Goal: Task Accomplishment & Management: Use online tool/utility

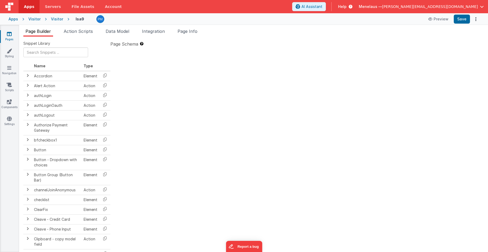
type textarea "2.98 Lsa8 ? - >2.87 Lsa9 - try Dom performance CSS classes 2.95 - fast kbshow A…"
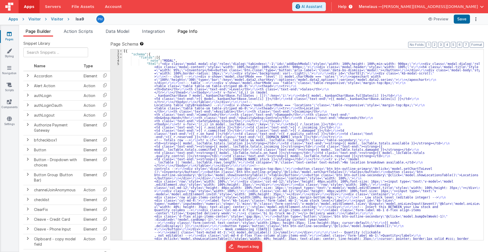
click at [195, 31] on span "Page Info" at bounding box center [187, 31] width 20 height 5
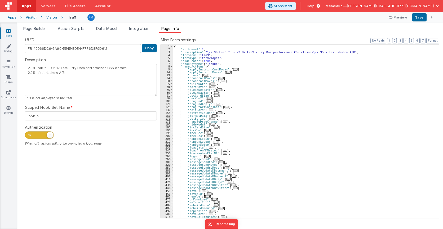
scroll to position [32, 0]
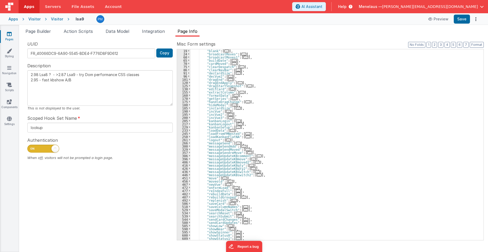
click at [299, 180] on div ""blank" : [ ... ] , "broadcastMoves" : [ ... ] , "broadcastMoves1" : [ ... ] , …" at bounding box center [334, 147] width 289 height 197
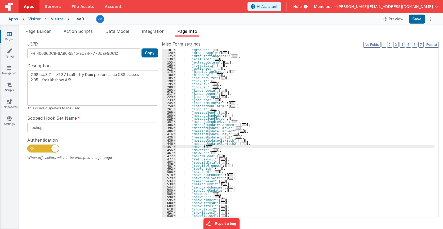
scroll to position [61, 0]
click at [229, 178] on span "..." at bounding box center [231, 178] width 5 height 3
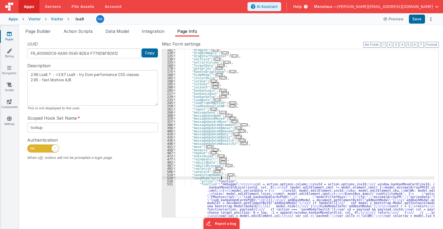
click at [241, 194] on div ""dragEnd" : [ ... ] , "dragEndApply" : [ ... ] , "dragStartSnapshot" : [ ... ] …" at bounding box center [305, 179] width 259 height 262
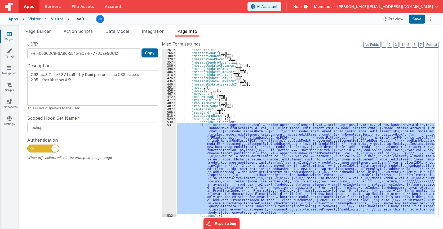
scroll to position [120, 0]
click at [170, 199] on div "531" at bounding box center [169, 168] width 14 height 91
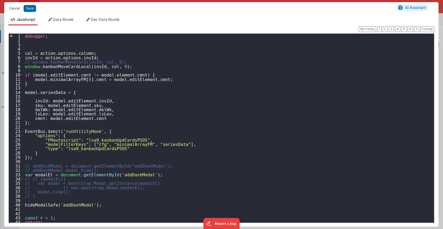
drag, startPoint x: 12, startPoint y: 8, endPoint x: 256, endPoint y: 96, distance: 258.8
click at [12, 8] on button "Cancel" at bounding box center [14, 8] width 16 height 7
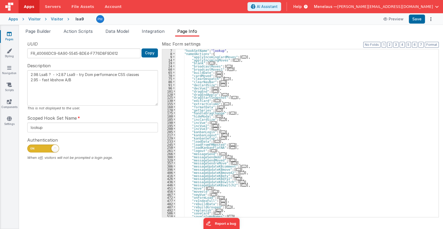
scroll to position [19, 0]
click at [215, 100] on span "..." at bounding box center [217, 100] width 5 height 3
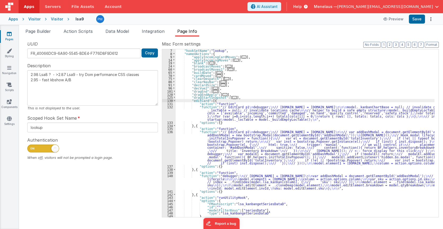
click at [236, 115] on div ""hookSetName" : "lookup" , "namedActions" : { "applyIncomingCardMoves" : [ ... …" at bounding box center [305, 136] width 259 height 175
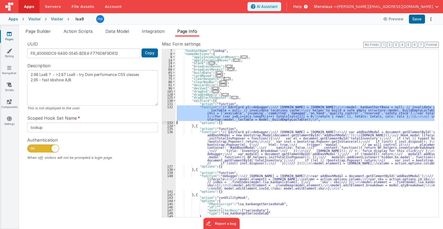
click at [165, 114] on div "132" at bounding box center [169, 114] width 14 height 16
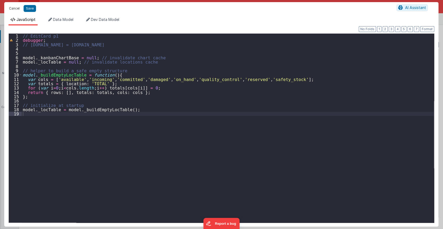
click at [14, 8] on button "Cancel" at bounding box center [14, 8] width 16 height 7
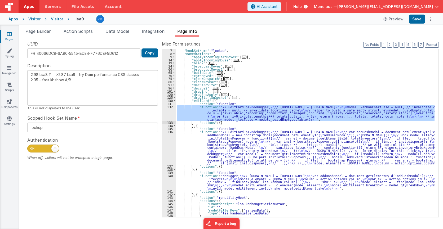
click at [231, 145] on div ""hookSetName" : "lookup" , "namedActions" : { "applyIncomingCardMoves" : [ ... …" at bounding box center [305, 136] width 259 height 175
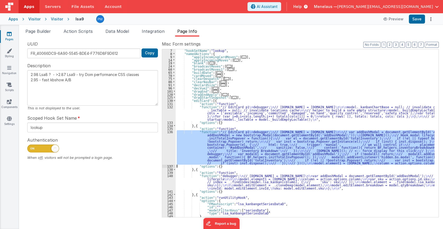
click at [165, 145] on div "136" at bounding box center [169, 147] width 14 height 34
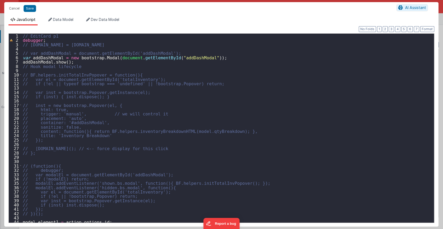
scroll to position [14, 0]
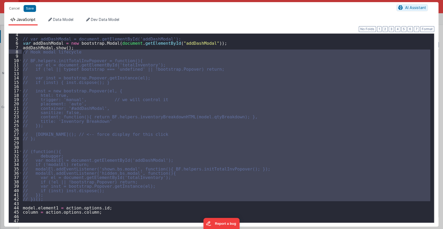
drag, startPoint x: 27, startPoint y: 202, endPoint x: 24, endPoint y: 54, distance: 148.0
click at [24, 54] on div "// var addDashModal = document.getElementById('addDashModal'); var addDashModal…" at bounding box center [226, 131] width 409 height 198
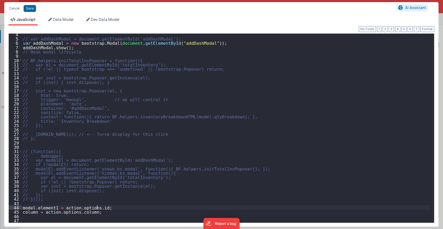
click at [165, 206] on div "// var addDashModal = document.getElementById('addDashModal'); var addDashModal…" at bounding box center [226, 131] width 409 height 198
click at [13, 8] on button "Cancel" at bounding box center [14, 8] width 16 height 7
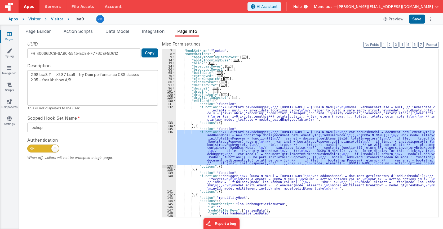
click at [260, 184] on div ""hookSetName" : "lookup" , "namedActions" : { "applyIncomingCardMoves" : [ ... …" at bounding box center [305, 136] width 259 height 175
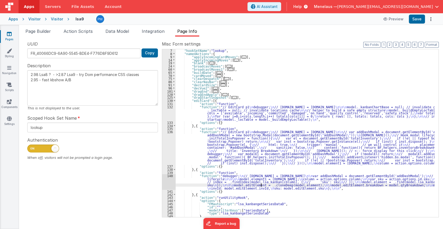
click at [167, 183] on div "140" at bounding box center [169, 183] width 14 height 16
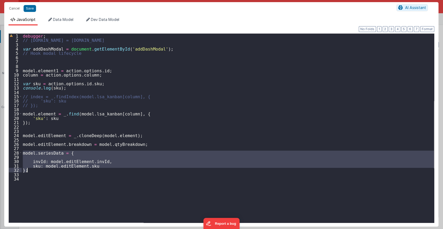
drag, startPoint x: 22, startPoint y: 152, endPoint x: 28, endPoint y: 170, distance: 19.1
click at [28, 170] on div "debugger ; // [DOMAIN_NAME] = [DOMAIN_NAME] var addDashModal = document . getEl…" at bounding box center [228, 133] width 413 height 198
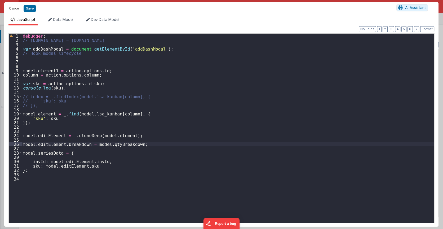
click at [140, 144] on div "debugger ; // [DOMAIN_NAME] = [DOMAIN_NAME] var addDashModal = document . getEl…" at bounding box center [228, 133] width 413 height 198
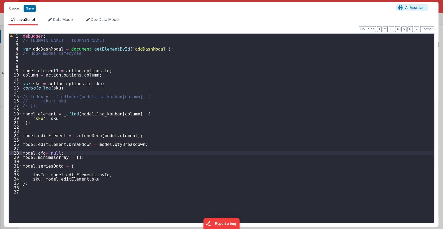
click at [42, 152] on div "debugger ; // [DOMAIN_NAME] = [DOMAIN_NAME] var addDashModal = document . getEl…" at bounding box center [228, 133] width 413 height 198
type textarea "2.98 Lsa8 ? - >2.87 Lsa9 - try Dom performance CSS classes 2.95 - fast kbshow A…"
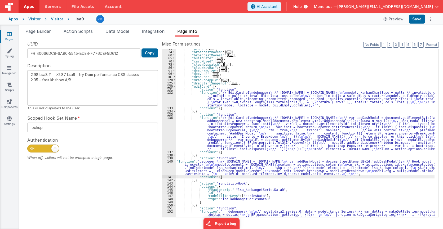
scroll to position [33, 0]
click at [397, 45] on button "3" at bounding box center [396, 45] width 5 height 6
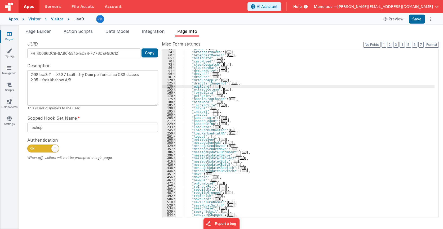
click at [221, 124] on span "..." at bounding box center [223, 124] width 5 height 3
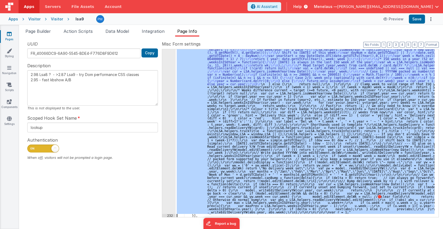
scroll to position [816, 0]
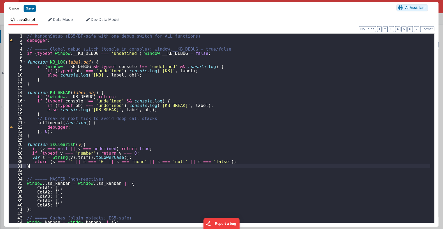
click at [295, 167] on div "// kanbanSetup (ES5/BF-safe with one debug switch for ALL functions) debugger ;…" at bounding box center [228, 133] width 405 height 198
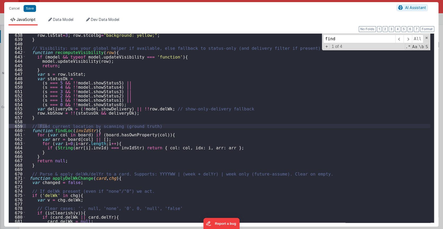
scroll to position [2765, 0]
type input "f"
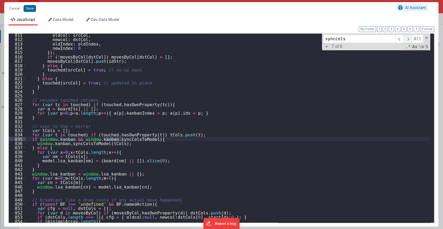
type input "synccols"
click at [409, 38] on span at bounding box center [408, 39] width 8 height 8
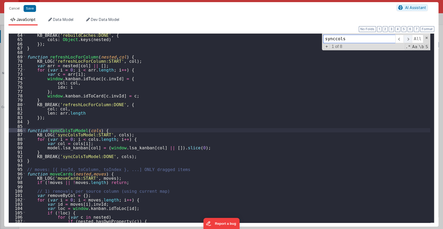
scroll to position [274, 0]
click at [409, 38] on span at bounding box center [408, 39] width 8 height 8
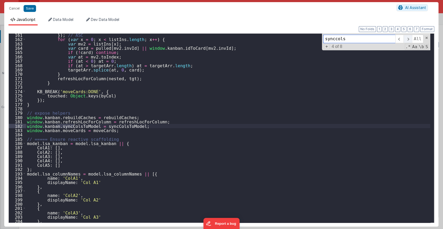
scroll to position [695, 0]
click at [409, 38] on span at bounding box center [408, 39] width 8 height 8
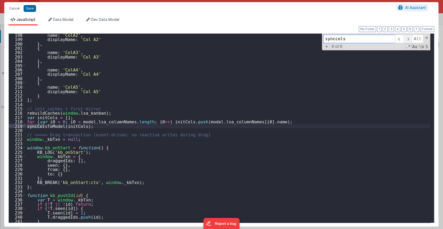
scroll to position [856, 0]
click at [409, 38] on span at bounding box center [408, 39] width 8 height 8
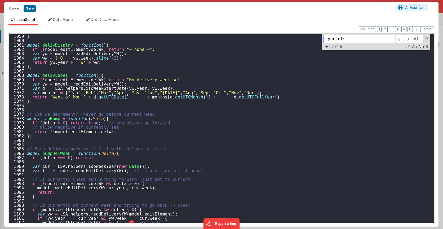
scroll to position [4728, 0]
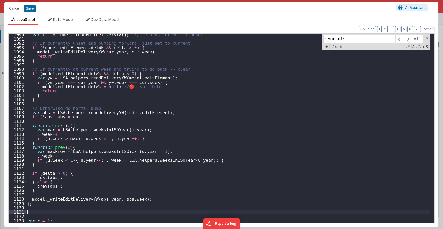
click at [35, 212] on div "var t = model . _readEditDeliveryYW ( ) ; // returns current if unset // If cur…" at bounding box center [228, 131] width 405 height 198
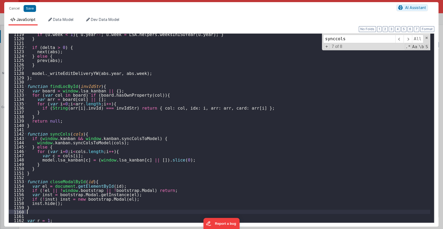
scroll to position [4854, 0]
click at [31, 10] on button "Save" at bounding box center [30, 8] width 12 height 7
type textarea "2.98 Lsa8 ? - >2.87 Lsa9 - try Dom performance CSS classes 2.95 - fast kbshow A…"
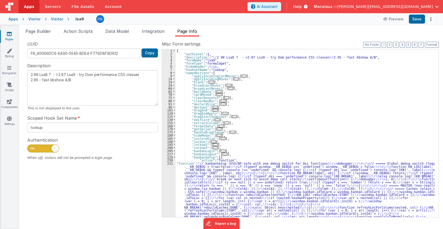
scroll to position [0, 0]
click at [215, 119] on span "..." at bounding box center [217, 120] width 5 height 3
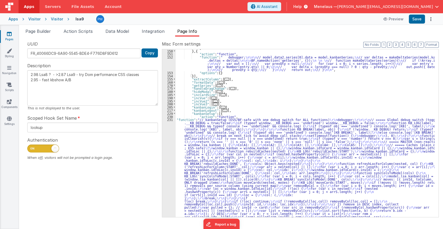
scroll to position [188, 0]
click at [397, 45] on button "3" at bounding box center [396, 45] width 5 height 6
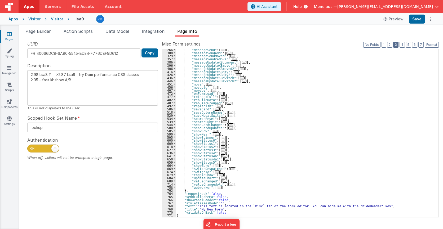
scroll to position [123, 0]
click at [229, 115] on span "..." at bounding box center [231, 115] width 5 height 3
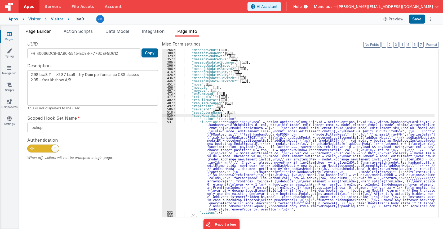
click at [44, 32] on span "Page Builder" at bounding box center [37, 31] width 25 height 5
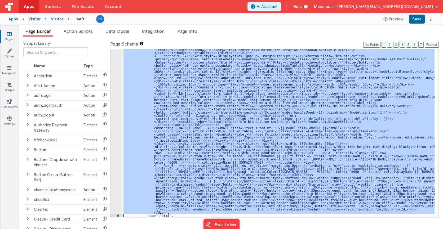
scroll to position [127, 0]
click at [117, 119] on div "5 6 7 8 9 10 11 12 13 14 15 16 17 18" at bounding box center [117, 160] width 12 height 450
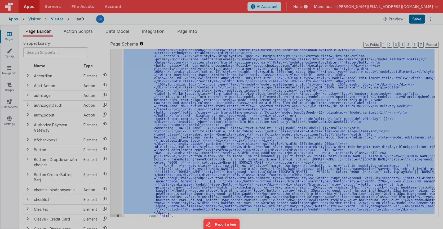
click at [117, 119] on div "< div class = "modal modal-xlg" role = "dialog" tabindex = " -1" id = "addDashM…" at bounding box center [118, 133] width 188 height 207
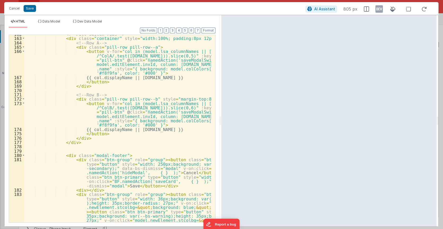
scroll to position [1001, 0]
click at [98, 19] on span "Dev Data Model" at bounding box center [89, 21] width 25 height 4
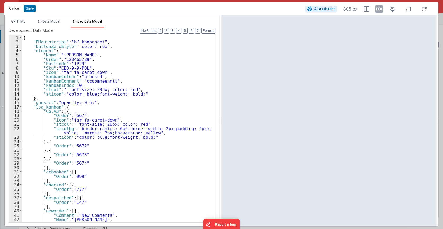
click at [10, 9] on button "Cancel" at bounding box center [14, 8] width 16 height 7
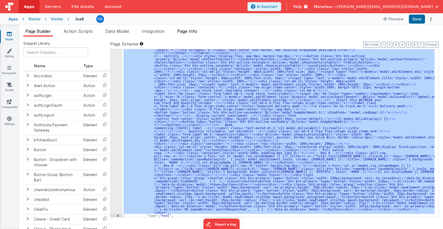
click at [191, 31] on span "Page Info" at bounding box center [187, 31] width 20 height 5
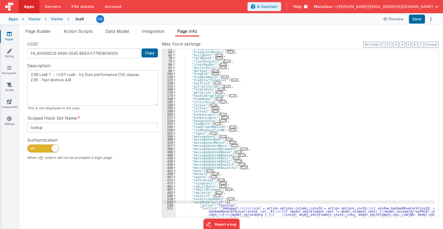
scroll to position [37, 0]
click at [221, 121] on span "..." at bounding box center [223, 121] width 5 height 3
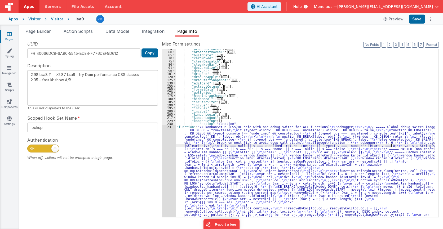
drag, startPoint x: 391, startPoint y: 145, endPoint x: 351, endPoint y: 151, distance: 40.1
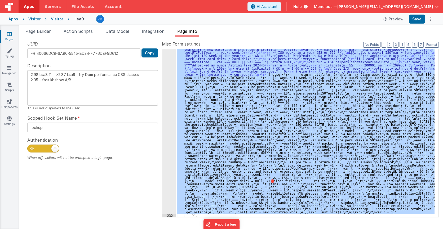
scroll to position [769, 0]
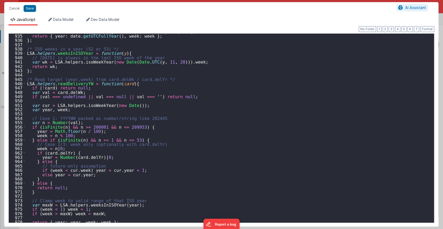
scroll to position [4854, 0]
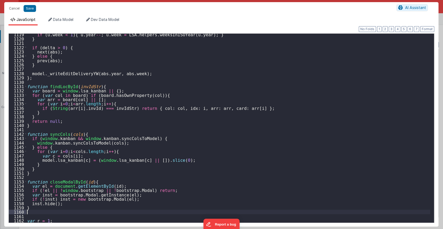
click at [63, 213] on div "if ( u . week < 1 ) { u . year -- ; u . week = LSA . helpers . weeksInISOYear (…" at bounding box center [228, 131] width 405 height 198
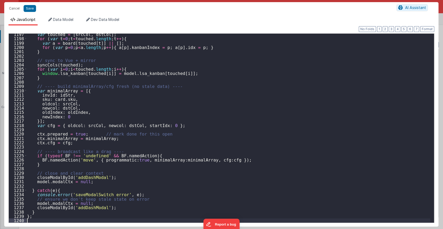
scroll to position [5192, 0]
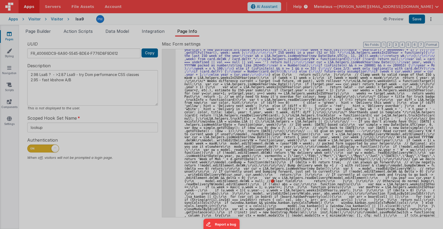
type textarea "2.98 Lsa8 ? - >2.87 Lsa9 - try Dom performance CSS classes 2.95 - fast kbshow A…"
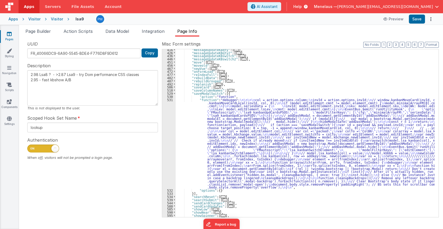
scroll to position [1029, 0]
click at [213, 133] on div ""messageUpdateKBqty" : [ ... ] , "messageUpdateKBqty2" : [ ... ] , "messageUpda…" at bounding box center [305, 135] width 259 height 175
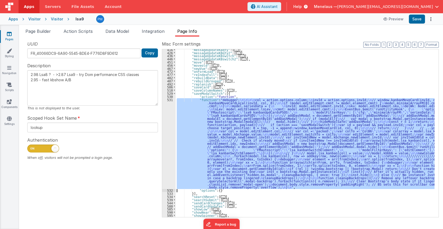
click at [166, 136] on div "531" at bounding box center [169, 143] width 14 height 91
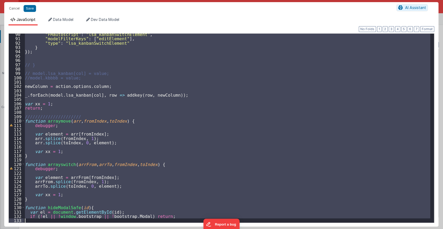
scroll to position [479, 0]
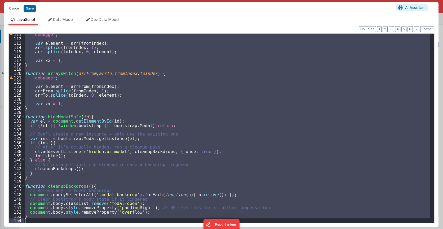
drag, startPoint x: 25, startPoint y: 87, endPoint x: 62, endPoint y: 228, distance: 145.6
click at [62, 228] on div "Cancel Save AI Assistant JavaScript Data Model Dev Data Model Format 7 6 5 4 3 …" at bounding box center [221, 114] width 443 height 229
click at [189, 104] on div "debugger ; var element = arr [ fromIndex ] ; arr . splice ( fromIndex , 1 ) ; a…" at bounding box center [227, 128] width 407 height 189
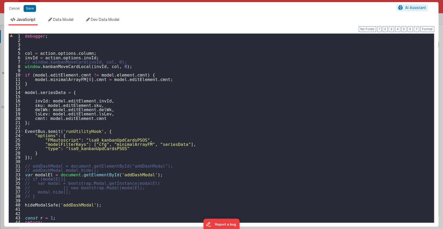
scroll to position [0, 0]
drag, startPoint x: 24, startPoint y: 74, endPoint x: 143, endPoint y: 75, distance: 118.8
click at [143, 75] on div "debugger ; col = action . options . column ; invId = action . options . invId ;…" at bounding box center [227, 133] width 407 height 198
click at [143, 69] on div "debugger ; col = action . options . column ; invId = action . options . invId ;…" at bounding box center [227, 133] width 407 height 198
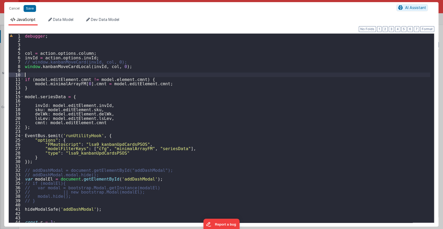
paste textarea
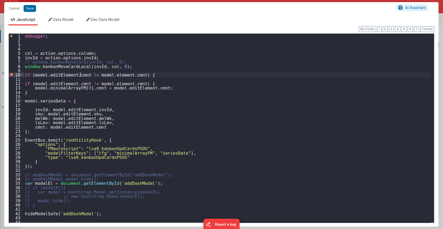
click at [81, 76] on div "debugger ; col = action . options . column ; invId = action . options . invId ;…" at bounding box center [227, 133] width 407 height 198
click at [116, 73] on div "debugger ; col = action . options . column ; invId = action . options . invId ;…" at bounding box center [227, 133] width 407 height 198
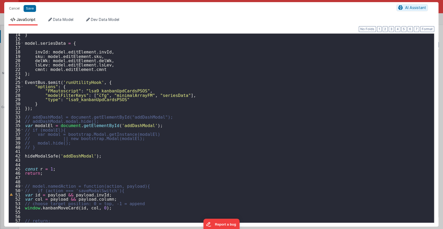
scroll to position [58, 0]
click at [31, 151] on div "} model . seriesData = { invId : model . editElement . invId , sku : model . ed…" at bounding box center [227, 131] width 407 height 198
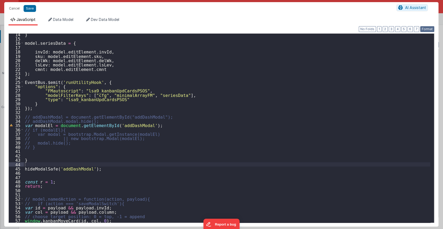
click at [428, 28] on button "Format" at bounding box center [428, 29] width 14 height 6
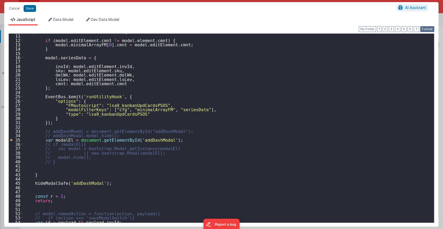
scroll to position [0, 0]
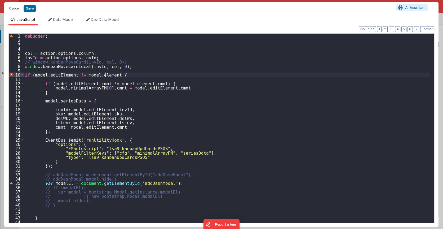
click at [106, 74] on div "debugger ; col = action . options . column ; invId = action . options . invId ;…" at bounding box center [227, 133] width 407 height 198
drag, startPoint x: 28, startPoint y: 8, endPoint x: 347, endPoint y: 103, distance: 332.6
click at [29, 8] on button "Save" at bounding box center [30, 8] width 12 height 7
type textarea "2.98 Lsa8 ? - >2.87 Lsa9 - try Dom performance CSS classes 2.95 - fast kbshow A…"
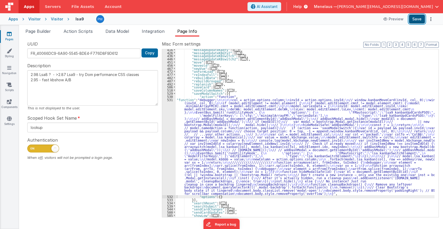
click at [417, 16] on button "Save" at bounding box center [417, 19] width 16 height 9
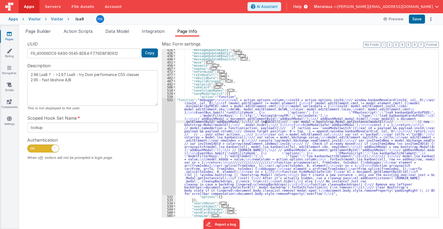
click at [265, 122] on div ""messageUpdateKBqty" : [ ... ] , "messageUpdateKBqty2" : [ ... ] , "messageUpda…" at bounding box center [305, 135] width 259 height 175
click at [171, 143] on div "531" at bounding box center [169, 146] width 14 height 97
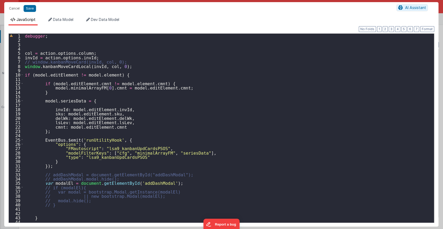
click at [124, 66] on div "debugger ; col = action . options . column ; invId = action . options . invId ;…" at bounding box center [227, 133] width 407 height 198
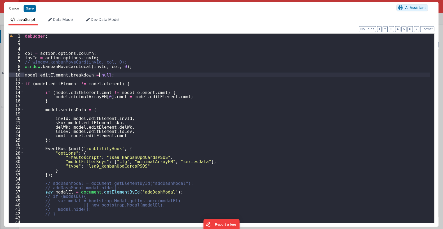
type textarea "2.98 Lsa8 ? - >2.87 Lsa9 - try Dom performance CSS classes 2.95 - fast kbshow A…"
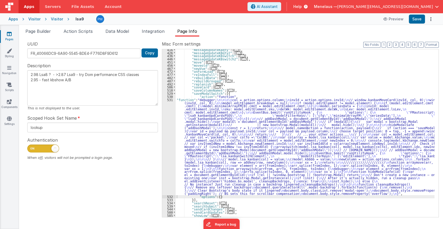
drag, startPoint x: 221, startPoint y: 148, endPoint x: 172, endPoint y: 137, distance: 51.0
click at [221, 148] on div ""messageUpdateKBqty" : [ ... ] , "messageUpdateKBqty2" : [ ... ] , "messageUpda…" at bounding box center [305, 135] width 259 height 175
click at [167, 141] on div "531" at bounding box center [169, 146] width 14 height 97
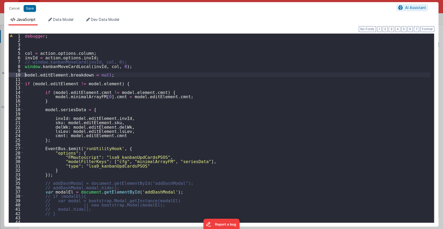
click at [24, 75] on div "debugger ; col = action . options . column ; invId = action . options . invId ;…" at bounding box center [227, 133] width 407 height 198
click at [32, 7] on button "Save" at bounding box center [30, 8] width 12 height 7
type textarea "2.98 Lsa8 ? - >2.87 Lsa9 - try Dom performance CSS classes 2.95 - fast kbshow A…"
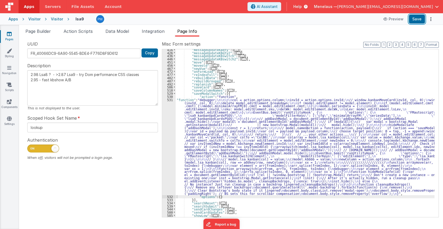
click at [420, 18] on button "Save" at bounding box center [417, 19] width 16 height 9
click at [237, 133] on div ""messageUpdateKBqty" : [ ... ] , "messageUpdateKBqty2" : [ ... ] , "messageUpda…" at bounding box center [305, 135] width 259 height 175
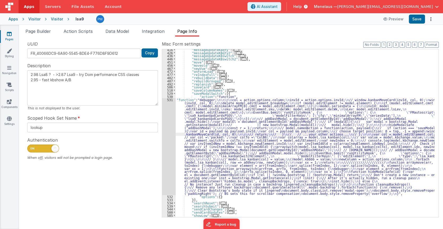
click at [169, 137] on div "531" at bounding box center [169, 146] width 14 height 97
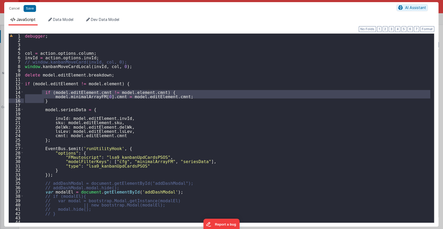
drag, startPoint x: 42, startPoint y: 91, endPoint x: 48, endPoint y: 100, distance: 10.5
click at [48, 100] on div "debugger ; col = action . options . column ; invId = action . options . invId ;…" at bounding box center [227, 133] width 407 height 198
click at [48, 100] on div "debugger ; col = action . options . column ; invId = action . options . invId ;…" at bounding box center [227, 128] width 407 height 189
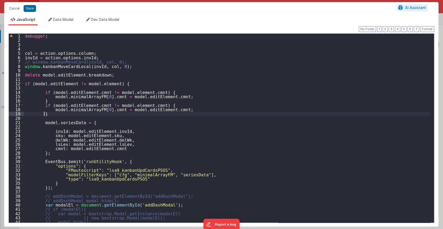
click at [92, 106] on div "debugger ; col = action . options . column ; invId = action . options . invId ;…" at bounding box center [227, 133] width 407 height 198
click at [130, 105] on div "debugger ; col = action . options . column ; invId = action . options . invId ;…" at bounding box center [227, 133] width 407 height 198
click at [106, 109] on div "debugger ; col = action . options . column ; invId = action . options . invId ;…" at bounding box center [227, 133] width 407 height 198
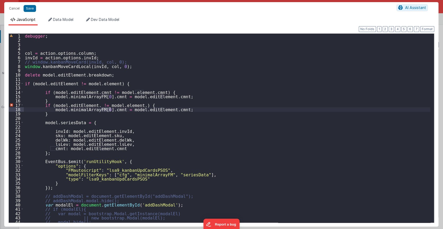
click at [106, 109] on div "debugger ; col = action . options . column ; invId = action . options . invId ;…" at bounding box center [227, 133] width 407 height 198
click at [150, 110] on div "debugger ; col = action . options . column ; invId = action . options . invId ;…" at bounding box center [227, 133] width 407 height 198
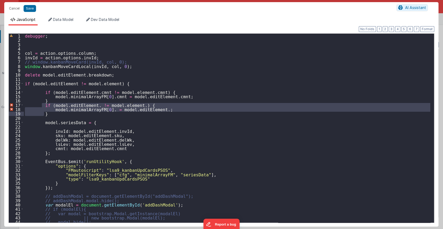
drag, startPoint x: 44, startPoint y: 109, endPoint x: 47, endPoint y: 113, distance: 4.7
click at [47, 113] on div "debugger ; col = action . options . column ; invId = action . options . invId ;…" at bounding box center [227, 133] width 407 height 198
click at [49, 114] on div "debugger ; col = action . options . column ; invId = action . options . invId ;…" at bounding box center [227, 128] width 407 height 189
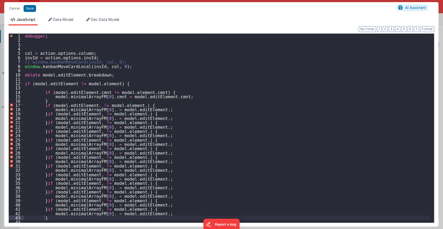
click at [88, 104] on div "debugger ; col = action . options . column ; invId = action . options . invId ;…" at bounding box center [227, 133] width 407 height 198
click at [133, 106] on div "debugger ; col = action . options . column ; invId = action . options . invId ;…" at bounding box center [227, 133] width 407 height 198
click at [146, 109] on div "debugger ; col = action . options . column ; invId = action . options . invId ;…" at bounding box center [227, 133] width 407 height 198
click at [101, 110] on div "debugger ; col = action . options . column ; invId = action . options . invId ;…" at bounding box center [227, 133] width 407 height 198
click at [90, 114] on div "debugger ; col = action . options . column ; invId = action . options . invId ;…" at bounding box center [227, 133] width 407 height 198
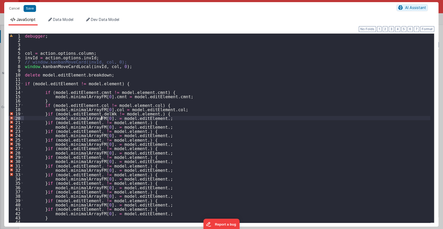
click at [101, 119] on div "debugger ; col = action . options . column ; invId = action . options . invId ;…" at bounding box center [227, 133] width 407 height 198
click at [139, 114] on div "debugger ; col = action . options . column ; invId = action . options . invId ;…" at bounding box center [227, 133] width 407 height 198
click at [156, 120] on div "debugger ; col = action . options . column ; invId = action . options . invId ;…" at bounding box center [227, 133] width 407 height 198
click at [90, 123] on div "debugger ; col = action . options . column ; invId = action . options . invId ;…" at bounding box center [227, 133] width 407 height 198
click at [101, 127] on div "debugger ; col = action . options . column ; invId = action . options . invId ;…" at bounding box center [227, 133] width 407 height 198
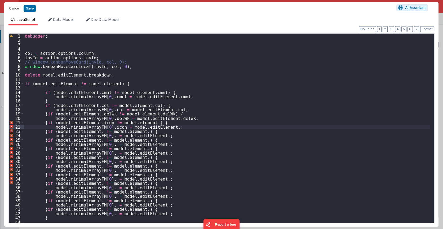
click at [137, 123] on div "debugger ; col = action . options . column ; invId = action . options . invId ;…" at bounding box center [227, 133] width 407 height 198
click at [154, 128] on div "debugger ; col = action . options . column ; invId = action . options . invId ;…" at bounding box center [227, 133] width 407 height 198
click at [90, 132] on div "debugger ; col = action . options . column ; invId = action . options . invId ;…" at bounding box center [227, 133] width 407 height 198
click at [101, 136] on div "debugger ; col = action . options . column ; invId = action . options . invId ;…" at bounding box center [227, 133] width 407 height 198
click at [135, 131] on div "debugger ; col = action . options . column ; invId = action . options . invId ;…" at bounding box center [227, 133] width 407 height 198
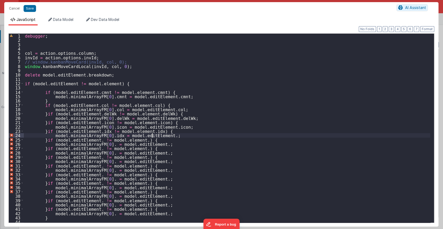
click at [151, 136] on div "debugger ; col = action . options . column ; invId = action . options . invId ;…" at bounding box center [227, 133] width 407 height 198
click at [90, 138] on div "debugger ; col = action . options . column ; invId = action . options . invId ;…" at bounding box center [227, 133] width 407 height 198
click at [139, 141] on div "debugger ; col = action . options . column ; invId = action . options . invId ;…" at bounding box center [227, 133] width 407 height 198
click at [145, 145] on div "debugger ; col = action . options . column ; invId = action . options . invId ;…" at bounding box center [227, 133] width 407 height 198
click at [101, 144] on div "debugger ; col = action . options . column ; invId = action . options . invId ;…" at bounding box center [227, 133] width 407 height 198
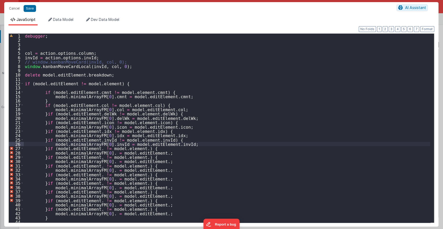
click at [90, 149] on div "debugger ; col = action . options . column ; invId = action . options . invId ;…" at bounding box center [227, 133] width 407 height 198
click at [101, 154] on div "debugger ; col = action . options . column ; invId = action . options . invId ;…" at bounding box center [227, 133] width 407 height 198
click at [141, 149] on div "debugger ; col = action . options . column ; invId = action . options . invId ;…" at bounding box center [227, 133] width 407 height 198
click at [158, 153] on div "debugger ; col = action . options . column ; invId = action . options . invId ;…" at bounding box center [227, 133] width 407 height 198
click at [91, 157] on div "debugger ; col = action . options . column ; invId = action . options . invId ;…" at bounding box center [227, 133] width 407 height 198
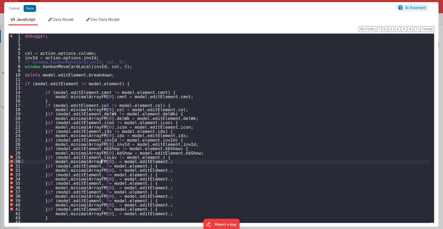
click at [101, 161] on div "debugger ; col = action . options . column ; invId = action . options . invId ;…" at bounding box center [227, 133] width 407 height 198
click at [139, 157] on div "debugger ; col = action . options . column ; invId = action . options . invId ;…" at bounding box center [227, 133] width 407 height 198
click at [156, 162] on div "debugger ; col = action . options . column ; invId = action . options . invId ;…" at bounding box center [227, 133] width 407 height 198
click at [90, 167] on div "debugger ; col = action . options . column ; invId = action . options . invId ;…" at bounding box center [227, 133] width 407 height 198
click at [101, 171] on div "debugger ; col = action . options . column ; invId = action . options . invId ;…" at bounding box center [227, 133] width 407 height 198
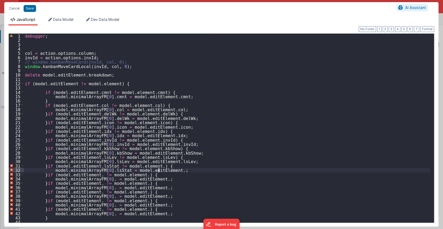
click at [159, 170] on div "debugger ; col = action . options . column ; invId = action . options . invId ;…" at bounding box center [227, 133] width 407 height 198
click at [142, 166] on div "debugger ; col = action . options . column ; invId = action . options . invId ;…" at bounding box center [227, 133] width 407 height 198
click at [91, 175] on div "debugger ; col = action . options . column ; invId = action . options . invId ;…" at bounding box center [227, 133] width 407 height 198
click at [101, 179] on div "debugger ; col = action . options . column ; invId = action . options . invId ;…" at bounding box center [227, 133] width 407 height 198
click at [135, 175] on div "debugger ; col = action . options . column ; invId = action . options . invId ;…" at bounding box center [227, 133] width 407 height 198
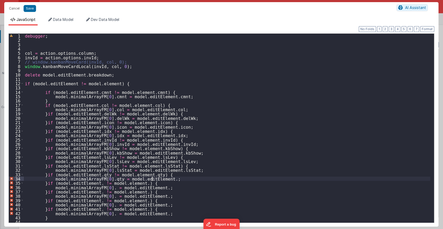
click at [152, 178] on div "debugger ; col = action . options . column ; invId = action . options . invId ;…" at bounding box center [227, 133] width 407 height 198
click at [90, 184] on div "debugger ; col = action . options . column ; invId = action . options . invId ;…" at bounding box center [227, 133] width 407 height 198
click at [102, 189] on div "debugger ; col = action . options . column ; invId = action . options . invId ;…" at bounding box center [227, 133] width 407 height 198
click at [135, 183] on div "debugger ; col = action . options . column ; invId = action . options . invId ;…" at bounding box center [227, 133] width 407 height 198
click at [152, 188] on div "debugger ; col = action . options . column ; invId = action . options . invId ;…" at bounding box center [227, 133] width 407 height 198
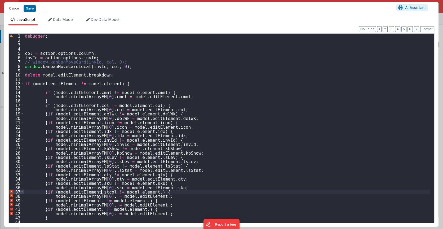
click at [91, 191] on div "debugger ; col = action . options . column ; invId = action . options . invId ;…" at bounding box center [227, 133] width 407 height 198
click at [139, 193] on div "debugger ; col = action . options . column ; invId = action . options . invId ;…" at bounding box center [227, 133] width 407 height 198
click at [146, 196] on div "debugger ; col = action . options . column ; invId = action . options . invId ;…" at bounding box center [227, 133] width 407 height 198
click at [101, 198] on div "debugger ; col = action . options . column ; invId = action . options . invId ;…" at bounding box center [227, 133] width 407 height 198
click at [90, 201] on div "debugger ; col = action . options . column ; invId = action . options . invId ;…" at bounding box center [227, 133] width 407 height 198
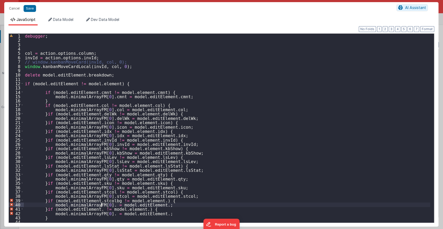
click at [102, 205] on div "debugger ; col = action . options . column ; invId = action . options . invId ;…" at bounding box center [227, 133] width 407 height 198
click at [143, 201] on div "debugger ; col = action . options . column ; invId = action . options . invId ;…" at bounding box center [227, 133] width 407 height 198
click at [160, 207] on div "debugger ; col = action . options . column ; invId = action . options . invId ;…" at bounding box center [227, 133] width 407 height 198
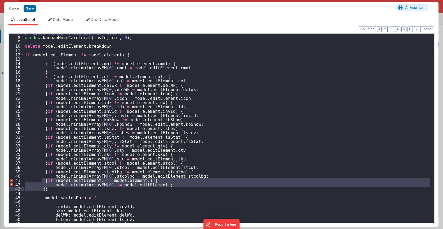
drag, startPoint x: 41, startPoint y: 181, endPoint x: 48, endPoint y: 190, distance: 12.0
click at [48, 190] on div "// window.kanbanMoveCard(invId, col, 0); window . kanbanMoveCardLocal ( invId ,…" at bounding box center [227, 130] width 407 height 198
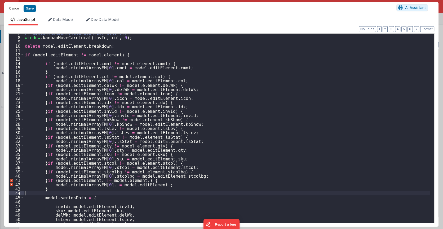
click at [51, 194] on div "// window.kanbanMoveCard(invId, col, 0); window . kanbanMoveCardLocal ( invId ,…" at bounding box center [227, 130] width 407 height 198
click at [50, 190] on div "// window.kanbanMoveCard(invId, col, 0); window . kanbanMoveCardLocal ( invId ,…" at bounding box center [227, 130] width 407 height 198
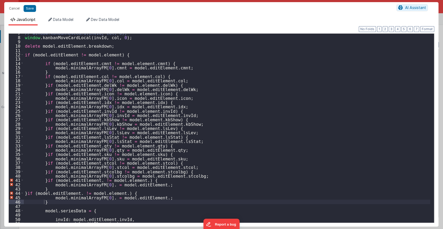
click at [92, 181] on div "// window.kanbanMoveCard(invId, col, 0); window . kanbanMoveCardLocal ( invId ,…" at bounding box center [227, 130] width 407 height 198
click at [101, 185] on div "// window.kanbanMoveCard(invId, col, 0); window . kanbanMoveCardLocal ( invId ,…" at bounding box center [227, 130] width 407 height 198
click at [141, 181] on div "// window.kanbanMoveCard(invId, col, 0); window . kanbanMoveCardLocal ( invId ,…" at bounding box center [227, 130] width 407 height 198
click at [158, 186] on div "// window.kanbanMoveCard(invId, col, 0); window . kanbanMoveCardLocal ( invId ,…" at bounding box center [227, 130] width 407 height 198
click at [74, 194] on div "// window.kanbanMoveCard(invId, col, 0); window . kanbanMoveCardLocal ( invId ,…" at bounding box center [227, 130] width 407 height 198
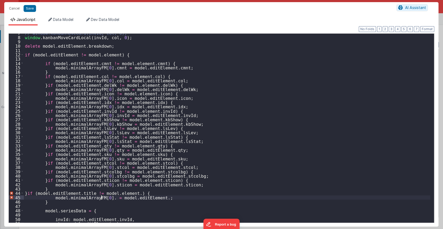
click at [101, 199] on div "// window.kanbanMoveCard(invId, col, 0); window . kanbanMoveCardLocal ( invId ,…" at bounding box center [227, 130] width 407 height 198
click at [123, 194] on div "// window.kanbanMoveCard(invId, col, 0); window . kanbanMoveCardLocal ( invId ,…" at bounding box center [227, 130] width 407 height 198
click at [156, 199] on div "// window.kanbanMoveCard(invId, col, 0); window . kanbanMoveCardLocal ( invId ,…" at bounding box center [227, 130] width 407 height 198
click at [428, 30] on button "Format" at bounding box center [428, 29] width 14 height 6
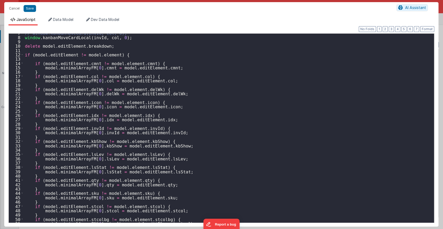
click at [245, 82] on div "// window.kanbanMoveCard(invId, col, 0); window . kanbanMoveCardLocal ( invId ,…" at bounding box center [227, 130] width 407 height 198
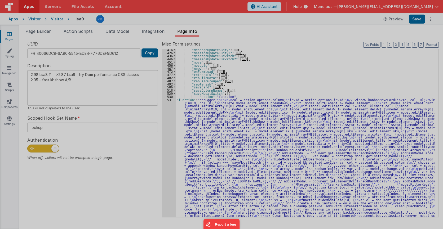
type textarea "2.98 Lsa8 ? - >2.87 Lsa9 - try Dom performance CSS classes 2.95 - fast kbshow A…"
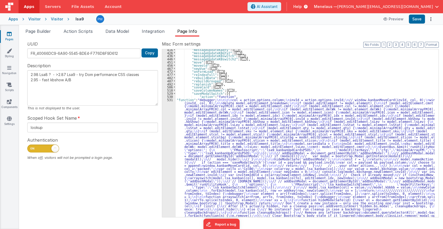
drag, startPoint x: 266, startPoint y: 147, endPoint x: 249, endPoint y: 149, distance: 17.1
click at [266, 147] on div ""messageUpdateKBqty" : [ ... ] , "messageUpdateKBqty2" : [ ... ] , "messageUpda…" at bounding box center [305, 196] width 259 height 297
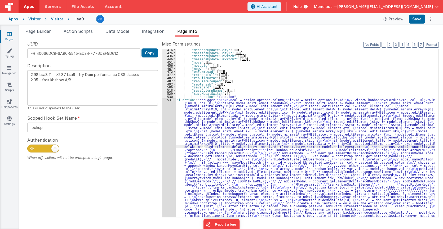
click at [167, 158] on div "416 426 436 446 451 456 467 472 477 482 487 492 506 518 529 530 531 532" at bounding box center [169, 196] width 14 height 297
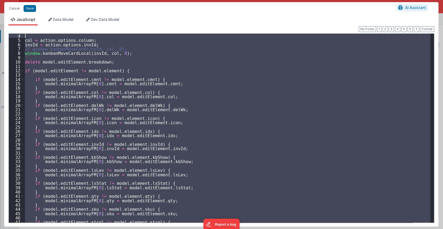
scroll to position [0, 0]
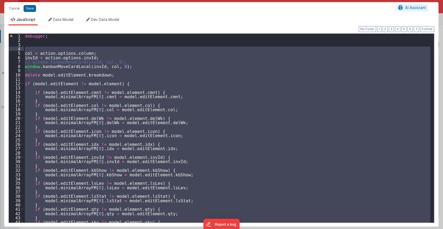
drag, startPoint x: 37, startPoint y: 206, endPoint x: 26, endPoint y: 49, distance: 157.4
click at [26, 49] on div "debugger ; col = action . options . column ; invId = action . options . invId ;…" at bounding box center [227, 133] width 407 height 198
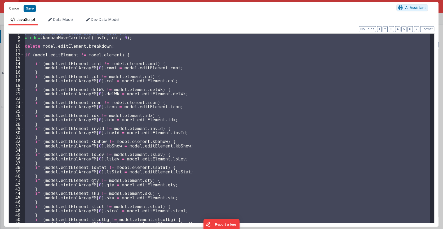
click at [216, 122] on div "// window.kanbanMoveCard(invId, col, 0); window . kanbanMoveCardLocal ( invId ,…" at bounding box center [227, 128] width 407 height 189
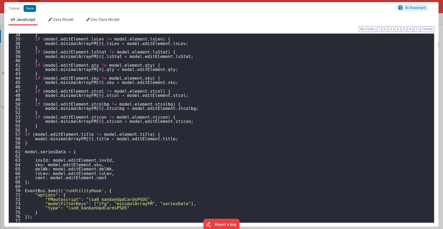
scroll to position [145, 0]
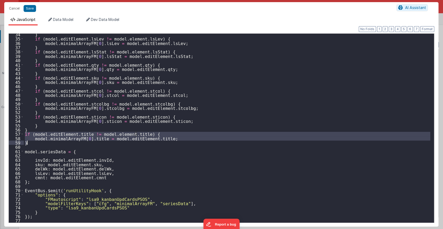
drag, startPoint x: 24, startPoint y: 134, endPoint x: 29, endPoint y: 143, distance: 10.0
click at [29, 143] on div "} if ( model . editElement . lsLev != model . element . lsLev ) { model . minim…" at bounding box center [227, 131] width 407 height 198
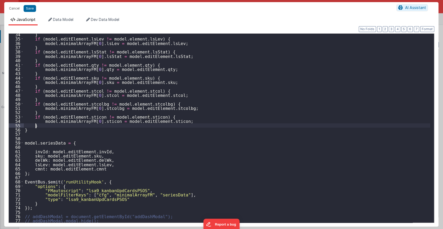
click at [45, 126] on div "} if ( model . editElement . lsLev != model . element . lsLev ) { model . minim…" at bounding box center [227, 131] width 407 height 198
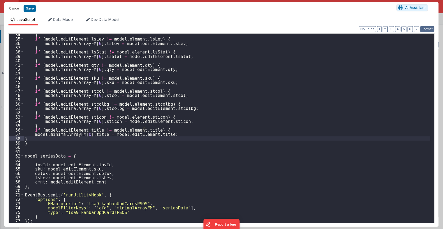
click at [425, 30] on button "Format" at bounding box center [428, 29] width 14 height 6
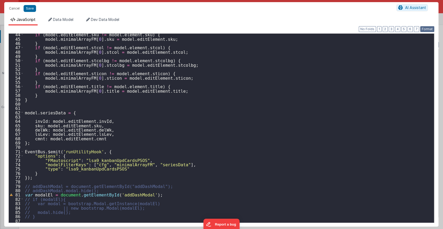
scroll to position [188, 0]
drag, startPoint x: 30, startPoint y: 98, endPoint x: 23, endPoint y: 98, distance: 7.2
click at [23, 98] on div "44 45 46 47 48 49 50 51 52 53 54 55 56 57 58 59 60 61 62 63 64 65 66 67 68 69 7…" at bounding box center [221, 128] width 426 height 190
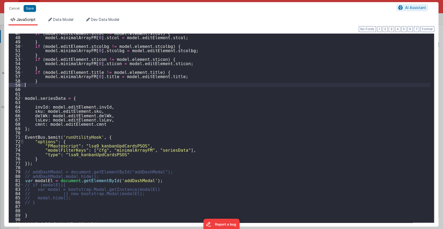
scroll to position [202, 0]
click at [45, 167] on div "if ( model . editElement . stcol != model . element . stcol ) { model . minimal…" at bounding box center [227, 130] width 407 height 198
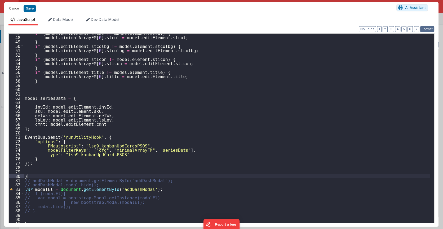
click at [423, 28] on button "Format" at bounding box center [428, 29] width 14 height 6
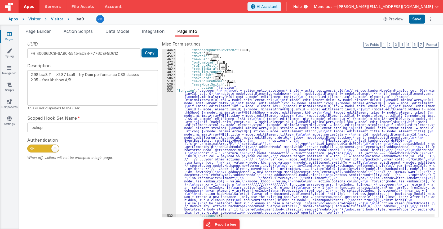
drag, startPoint x: 231, startPoint y: 152, endPoint x: 230, endPoint y: 149, distance: 3.0
click at [232, 151] on div ""messageUpdateKBswitch2" : [ ... ] , "move" : [ ... ] , "moveold" : [ ... ] , "…" at bounding box center [305, 135] width 259 height 175
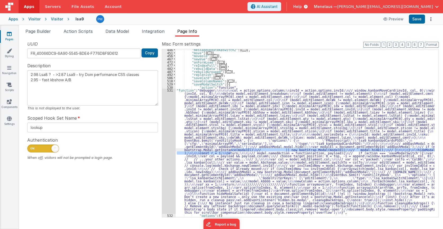
click at [167, 153] on div "531" at bounding box center [169, 151] width 14 height 125
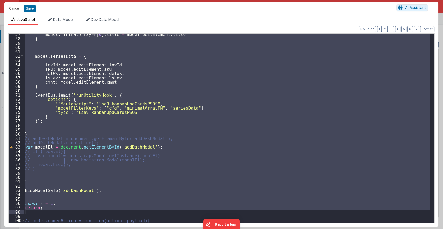
scroll to position [245, 0]
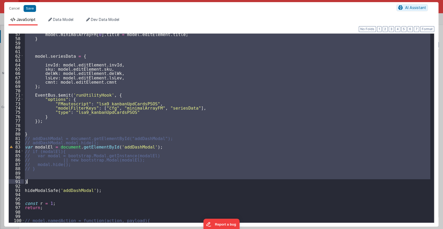
drag, startPoint x: 24, startPoint y: 52, endPoint x: 47, endPoint y: 182, distance: 132.1
click at [47, 182] on div "model . minimalArrayFM [ 0 ] . title = model . editElement . title ; } model . …" at bounding box center [227, 131] width 407 height 198
click at [47, 182] on div "model . minimalArrayFM [ 0 ] . title = model . editElement . title ; } model . …" at bounding box center [227, 128] width 407 height 189
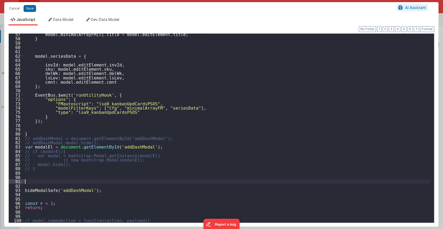
type textarea "2.98 Lsa8 ? - >2.87 Lsa9 - try Dom performance CSS classes 2.95 - fast kbshow A…"
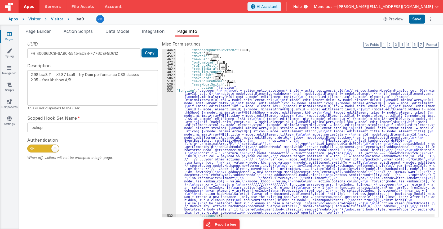
click at [169, 138] on div "531" at bounding box center [169, 151] width 14 height 125
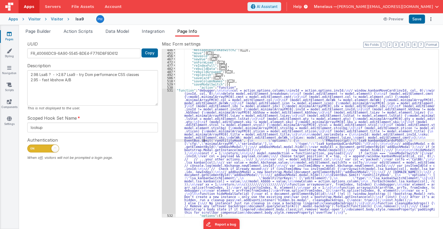
click at [204, 139] on div ""messageUpdateKBswitch2" : [ ... ] , "move" : [ ... ] , "moveold" : [ ... ] , "…" at bounding box center [305, 135] width 259 height 175
click at [168, 140] on div "531" at bounding box center [169, 151] width 14 height 125
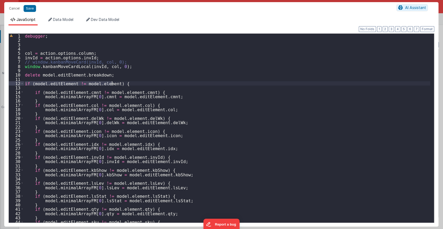
drag, startPoint x: 24, startPoint y: 84, endPoint x: 115, endPoint y: 82, distance: 90.5
click at [115, 82] on div "debugger ; col = action . options . column ; invId = action . options . invId ;…" at bounding box center [227, 133] width 407 height 198
click at [33, 83] on div "debugger ; col = action . options . column ; invId = action . options . invId ;…" at bounding box center [227, 128] width 407 height 189
click at [32, 82] on div "debugger ; col = action . options . column ; invId = action . options . invId ;…" at bounding box center [227, 133] width 407 height 198
click at [32, 84] on div "debugger ; col = action . options . column ; invId = action . options . invId ;…" at bounding box center [227, 133] width 407 height 198
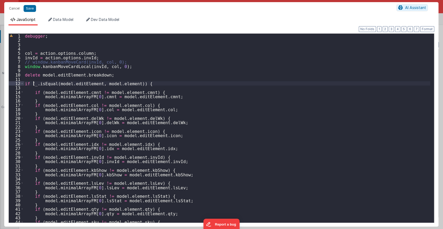
click at [34, 84] on div "debugger ; col = action . options . column ; invId = action . options . invId ;…" at bounding box center [227, 133] width 407 height 198
click at [42, 84] on div "debugger ; col = action . options . column ; invId = action . options . invId ;…" at bounding box center [227, 133] width 407 height 198
click at [31, 8] on button "Save" at bounding box center [30, 8] width 12 height 7
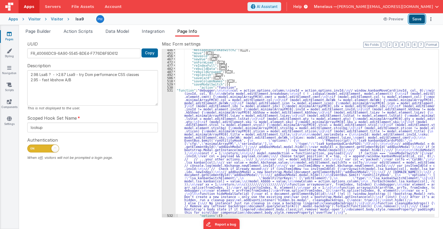
click at [417, 18] on button "Save" at bounding box center [417, 19] width 16 height 9
click at [417, 19] on button "Save" at bounding box center [417, 19] width 16 height 9
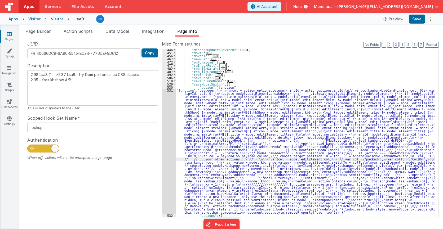
click at [277, 160] on div ""messageUpdateKBswitch2" : [ ... ] , "move" : [ ... ] , "moveold" : [ ... ] , "…" at bounding box center [305, 135] width 259 height 175
click at [170, 125] on div "531" at bounding box center [169, 151] width 14 height 125
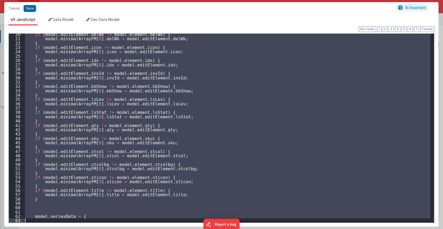
scroll to position [84, 0]
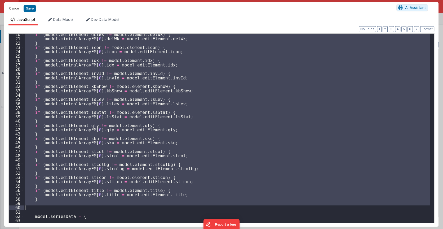
drag, startPoint x: 33, startPoint y: 92, endPoint x: 143, endPoint y: 206, distance: 159.2
click at [143, 206] on div "if ( model . editElement . delWk != model . element . delWk ) { model . minimal…" at bounding box center [227, 131] width 407 height 198
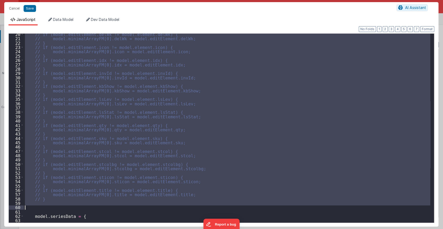
type textarea "2.98 Lsa8 ? - >2.87 Lsa9 - try Dom performance CSS classes 2.95 - fast kbshow A…"
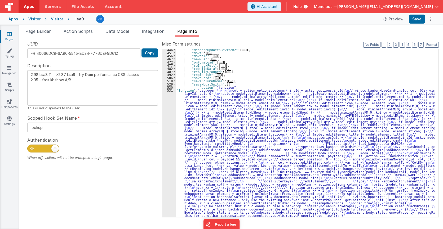
click at [213, 151] on div ""messageUpdateKBswitch2" : [ ... ] , "move" : [ ... ] , "moveold" : [ ... ] , "…" at bounding box center [305, 135] width 259 height 175
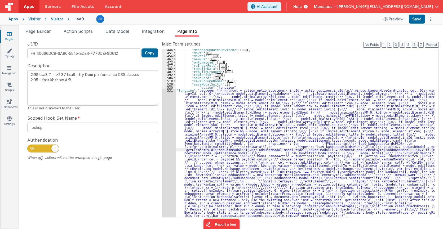
click at [170, 149] on div "446 451 456 467 472 477 482 487 492 506 518 529 530 531 532 533" at bounding box center [169, 135] width 14 height 175
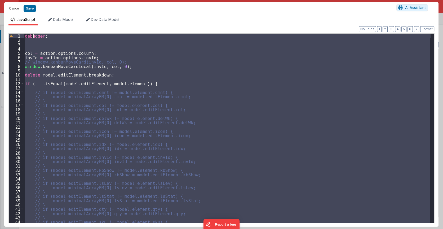
scroll to position [0, 0]
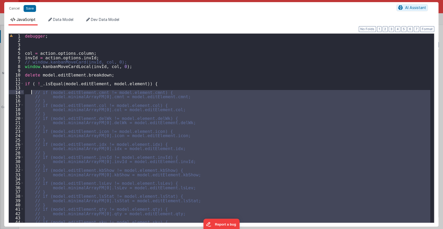
drag, startPoint x: 46, startPoint y: 137, endPoint x: 31, endPoint y: 91, distance: 48.3
click at [31, 91] on div "debugger ; col = action . options . column ; invId = action . options . invId ;…" at bounding box center [227, 133] width 407 height 198
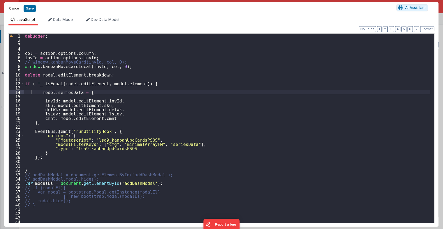
click at [14, 8] on button "Cancel" at bounding box center [14, 8] width 16 height 7
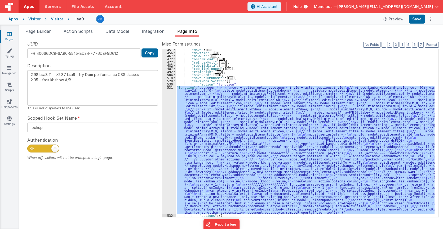
click at [215, 74] on span "..." at bounding box center [217, 74] width 5 height 3
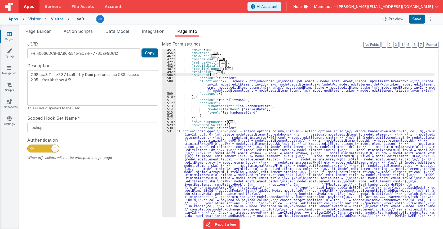
click at [238, 87] on div ""move" : [ ... ] , "moveold" : [ ... ] , "newVue" : [ ... ] , "onFormLoad" : [ …" at bounding box center [305, 198] width 259 height 300
click at [170, 86] on div "508" at bounding box center [169, 86] width 14 height 12
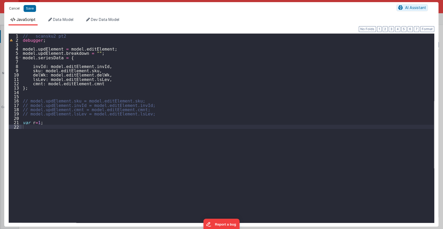
click at [11, 8] on button "Cancel" at bounding box center [14, 8] width 16 height 7
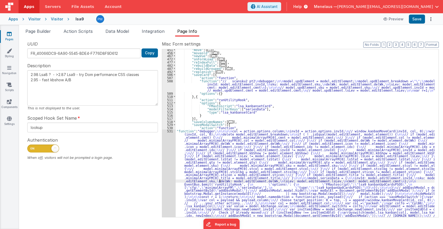
click at [220, 180] on div ""move" : [ ... ] , "moveold" : [ ... ] , "newVue" : [ ... ] , "onFormLoad" : [ …" at bounding box center [305, 198] width 259 height 300
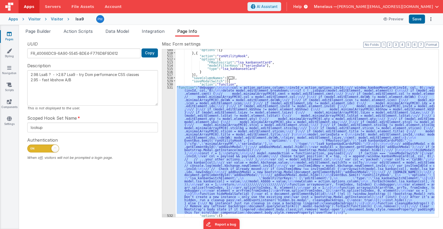
click at [171, 165] on div "531" at bounding box center [169, 150] width 14 height 129
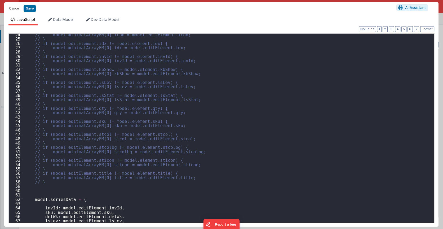
scroll to position [159, 0]
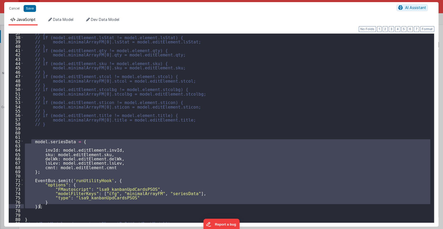
drag, startPoint x: 32, startPoint y: 142, endPoint x: 51, endPoint y: 209, distance: 69.0
click at [51, 209] on div "// } // if (model.editElement.lsStat != model.element.lsStat) { // model.minima…" at bounding box center [227, 130] width 407 height 198
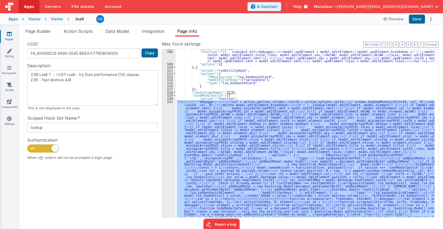
scroll to position [1042, 0]
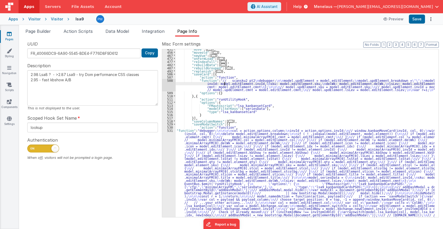
click at [225, 85] on div ""move" : [ ... ] , "moveold" : [ ... ] , "newVue" : [ ... ] , "onFormLoad" : [ …" at bounding box center [305, 198] width 259 height 300
click at [170, 85] on div "508" at bounding box center [169, 85] width 14 height 12
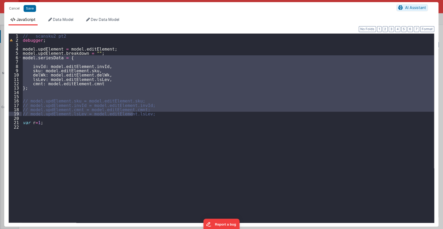
drag, startPoint x: 22, startPoint y: 57, endPoint x: 143, endPoint y: 113, distance: 133.2
click at [143, 113] on div "// scansku2 pt2 debugger ; model . updElement = model . editElement ; model . u…" at bounding box center [228, 133] width 413 height 198
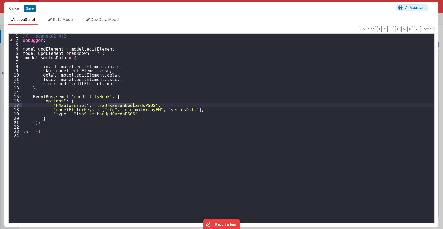
drag, startPoint x: 108, startPoint y: 104, endPoint x: 132, endPoint y: 104, distance: 24.1
click at [132, 104] on div "// scansku2 pt2 debugger ; model . updElement = model . editElement ; model . u…" at bounding box center [228, 133] width 413 height 198
click at [108, 107] on div "// scansku2 pt2 debugger ; model . updElement = model . editElement ; model . u…" at bounding box center [228, 133] width 413 height 198
click at [92, 114] on div "// scansku2 pt2 debugger ; model . updElement = model . editElement ; model . u…" at bounding box center [228, 133] width 413 height 198
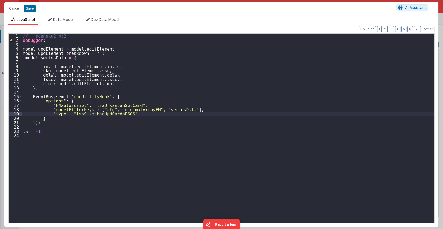
click at [92, 114] on div "// scansku2 pt2 debugger ; model . updElement = model . editElement ; model . u…" at bounding box center [228, 133] width 413 height 198
paste textarea
click at [27, 5] on button "Save" at bounding box center [30, 8] width 12 height 7
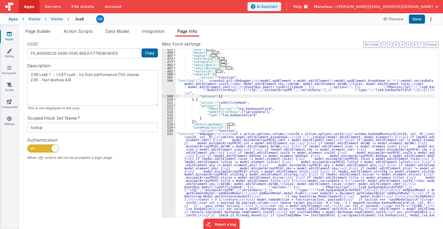
click at [242, 108] on div ""move" : [ ... ] , "moveold" : [ ... ] , "newVue" : [ ... ] , "onFormLoad" : [ …" at bounding box center [305, 198] width 259 height 300
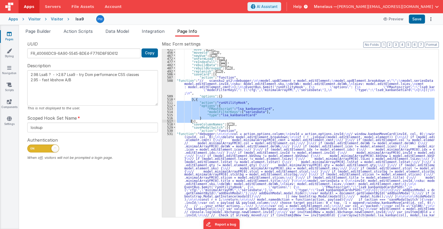
drag, startPoint x: 191, startPoint y: 100, endPoint x: 191, endPoint y: 122, distance: 21.7
click at [191, 122] on div ""move" : [ ... ] , "moveold" : [ ... ] , "newVue" : [ ... ] , "onFormLoad" : [ …" at bounding box center [305, 198] width 259 height 300
type textarea "2.98 Lsa8 ? - >2.87 Lsa9 - try Dom performance CSS classes 2.95 - fast kbshow A…"
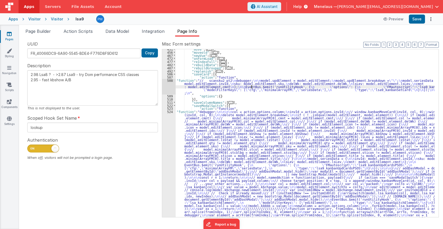
click at [252, 86] on div ""move" : [ ... ] , "moveold" : [ ... ] , "newVue" : [ ... ] , "onFormLoad" : [ …" at bounding box center [305, 198] width 259 height 300
click at [169, 89] on div "508" at bounding box center [169, 87] width 14 height 16
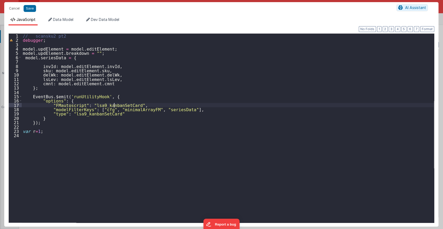
click at [113, 105] on div "// scansku2 pt2 debugger ; model . updElement = model . editElement ; model . u…" at bounding box center [228, 133] width 413 height 198
click at [93, 114] on div "// scansku2 pt2 debugger ; model . updElement = model . editElement ; model . u…" at bounding box center [228, 133] width 413 height 198
drag, startPoint x: 91, startPoint y: 108, endPoint x: 142, endPoint y: 110, distance: 50.9
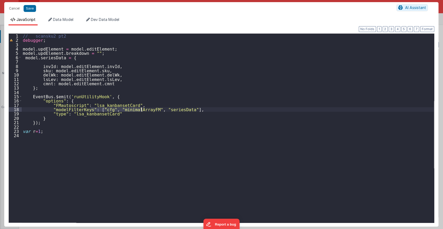
click at [142, 110] on div "// scansku2 pt2 debugger ; model . updElement = model . editElement ; model . u…" at bounding box center [228, 133] width 413 height 198
click at [427, 28] on button "Format" at bounding box center [428, 29] width 14 height 6
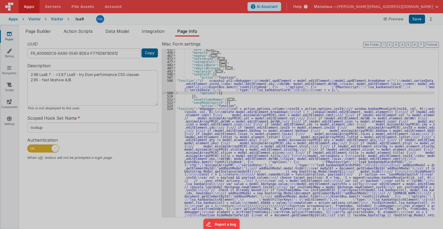
type textarea "2.98 Lsa8 ? - >2.87 Lsa9 - try Dom performance CSS classes 2.95 - fast kbshow A…"
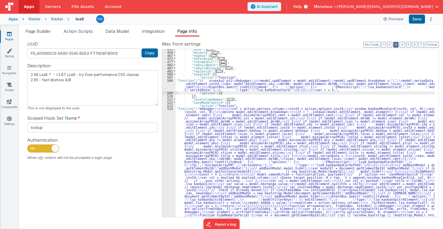
drag, startPoint x: 397, startPoint y: 45, endPoint x: 315, endPoint y: 72, distance: 85.6
click at [397, 45] on button "3" at bounding box center [396, 45] width 5 height 6
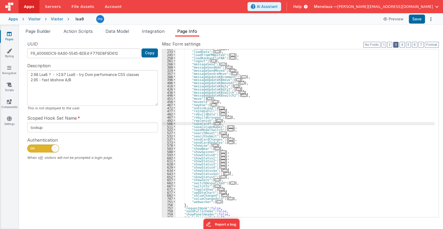
scroll to position [109, 0]
click at [236, 79] on span "..." at bounding box center [238, 80] width 5 height 3
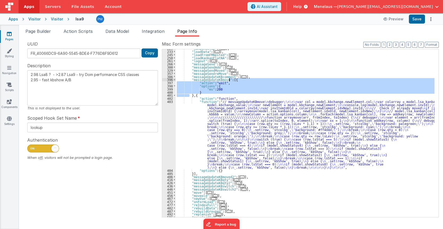
click at [230, 79] on div ""kanbanSetup" : [ ... ] , "loadData" : [ ... ] , "loadFromFMNested" : [ ... ] ,…" at bounding box center [305, 134] width 259 height 175
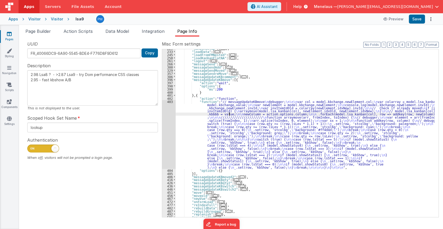
click at [229, 115] on div ""kanbanSetup" : [ ... ] , "loadData" : [ ... ] , "loadFromFMNested" : [ ... ] ,…" at bounding box center [305, 134] width 259 height 175
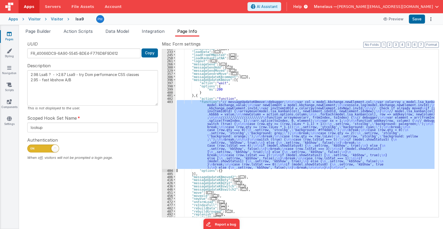
click at [168, 124] on div "403" at bounding box center [169, 134] width 14 height 69
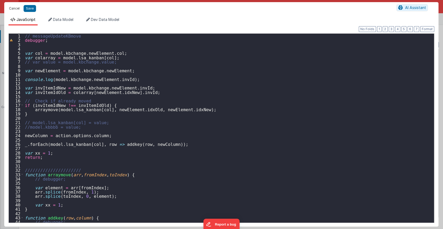
click at [13, 9] on button "Cancel" at bounding box center [14, 8] width 16 height 7
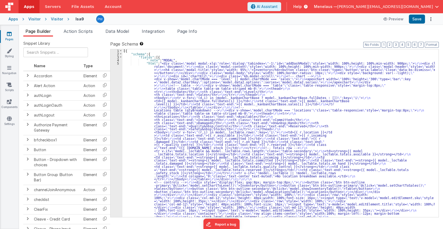
click at [43, 30] on span "Page Builder" at bounding box center [37, 31] width 25 height 5
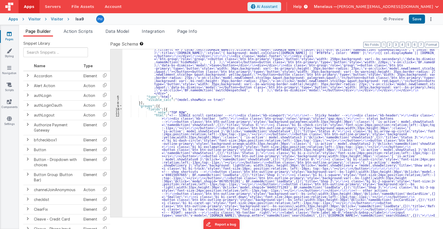
scroll to position [303, 0]
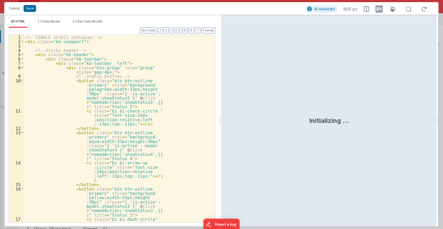
scroll to position [390, 0]
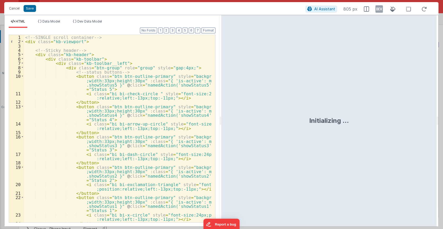
click at [177, 53] on div "<!-- SINGLE scroll container --> < div class = "kb-viewport" > <!-- Sticky head…" at bounding box center [118, 140] width 188 height 210
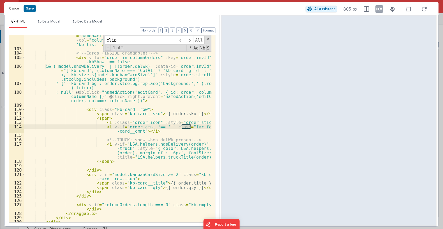
scroll to position [683, 0]
type input "clipb"
click at [191, 40] on span at bounding box center [189, 40] width 8 height 8
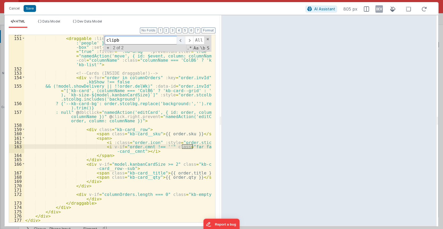
click at [183, 40] on span at bounding box center [181, 40] width 8 height 8
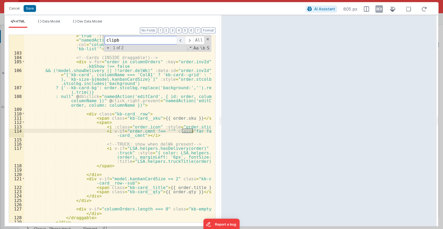
scroll to position [679, 0]
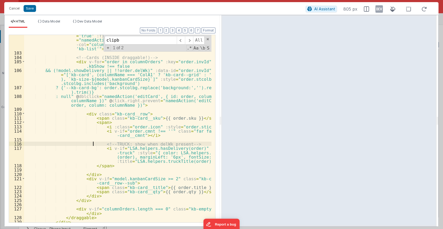
click at [93, 144] on div "< draggable :list = "columnOrders" item-key = "invId" :group = "{ name :'people…" at bounding box center [118, 131] width 188 height 223
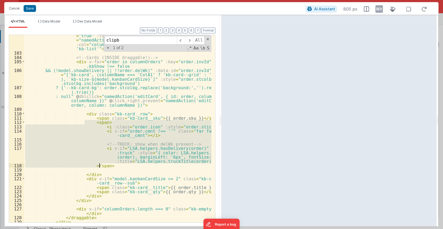
drag, startPoint x: 85, startPoint y: 123, endPoint x: 101, endPoint y: 167, distance: 47.3
click at [101, 167] on div "< draggable :list = "columnOrders" item-key = "invId" :group = "{ name :'people…" at bounding box center [118, 131] width 188 height 223
click at [190, 39] on span at bounding box center [189, 40] width 8 height 8
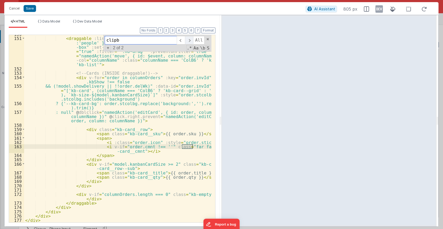
scroll to position [971, 0]
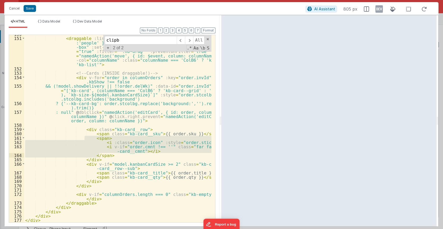
drag, startPoint x: 84, startPoint y: 138, endPoint x: 100, endPoint y: 156, distance: 23.7
click at [100, 156] on div "< draggable :list = "columnOrders" item-key = "invId" :group = "{ name :'people…" at bounding box center [118, 130] width 188 height 197
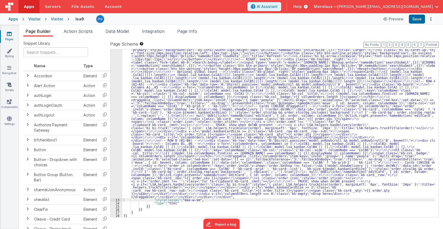
click at [224, 114] on div ""html" : "<!-- SINGLE scroll container --> \r\n <div class= \" kb-viewport \" >…" at bounding box center [279, 170] width 313 height 400
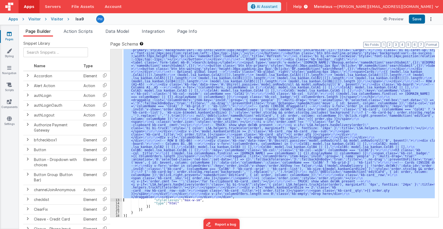
click at [114, 114] on div "12" at bounding box center [117, 84] width 12 height 229
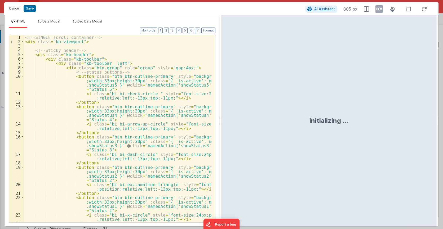
click at [176, 58] on div "<!-- SINGLE scroll container --> < div class = "kb-viewport" > <!-- Sticky head…" at bounding box center [118, 140] width 188 height 210
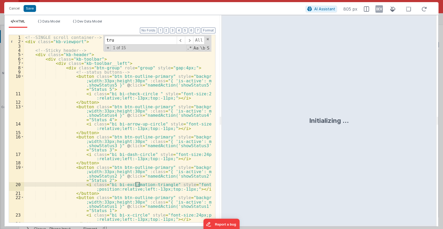
scroll to position [149, 0]
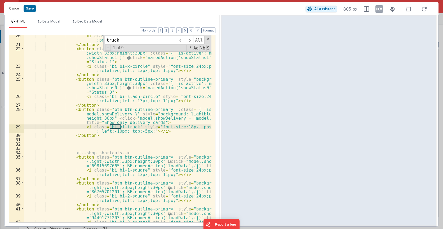
type input "truck"
click at [180, 97] on div "< i class = "bi bi-exclamation-triangle" style = "font-size:24px ;position:rela…" at bounding box center [118, 135] width 188 height 205
click at [191, 39] on span at bounding box center [189, 40] width 8 height 8
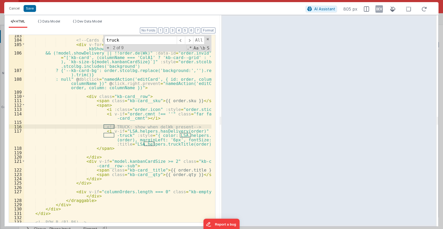
click at [188, 140] on div "<!-- Cards (INSIDE draggable!) --> < div v-for = "order in columnOrders" :key =…" at bounding box center [118, 133] width 188 height 201
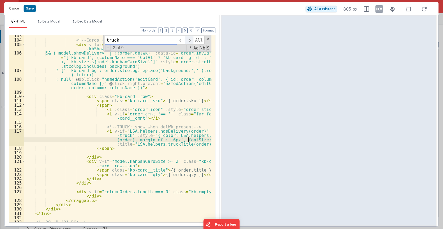
click at [191, 40] on span at bounding box center [189, 40] width 8 height 8
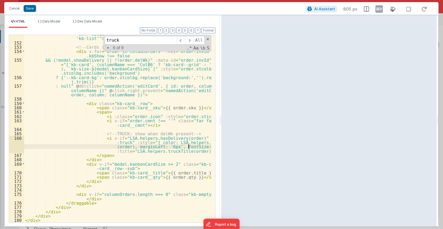
click at [188, 149] on div "< draggable :list = "columnOrders" item-key = "invId" :group = "{ name :'people…" at bounding box center [118, 121] width 188 height 223
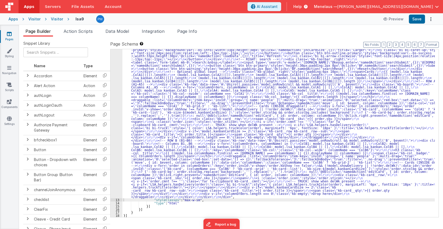
click at [153, 101] on div ""html" : "<!-- SINGLE scroll container --> \r\n <div class= \" kb-viewport \" >…" at bounding box center [279, 170] width 313 height 400
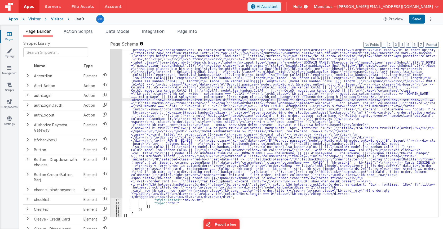
click at [114, 104] on div "12" at bounding box center [117, 84] width 12 height 229
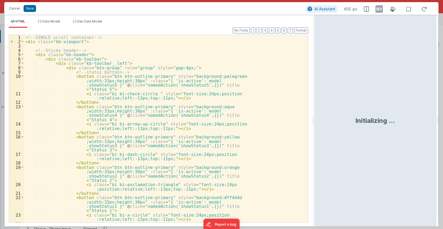
drag, startPoint x: 221, startPoint y: 120, endPoint x: 302, endPoint y: 111, distance: 81.9
click at [315, 117] on html "Cancel Save AI Assistant 455 px HTML Data Model Dev Data Model Format 7 6 5 4 3…" at bounding box center [221, 114] width 443 height 229
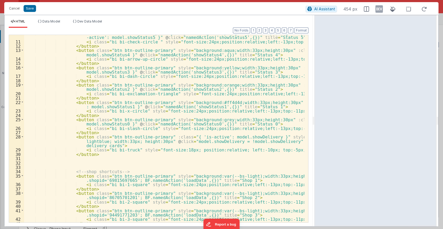
scroll to position [116, 0]
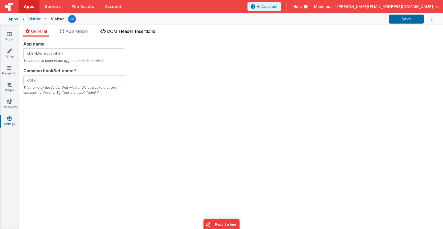
click at [128, 32] on span "DOM Header Insertions" at bounding box center [131, 31] width 48 height 5
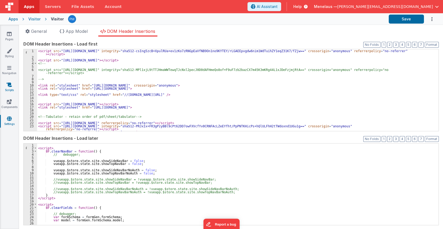
click at [8, 87] on icon at bounding box center [9, 84] width 5 height 5
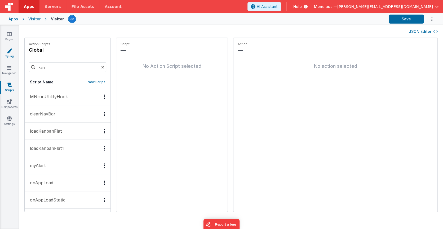
click at [8, 53] on icon at bounding box center [9, 50] width 5 height 5
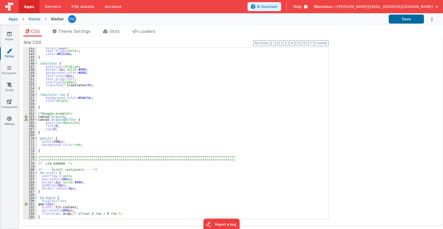
scroll to position [440, 0]
click at [290, 134] on div "**********" at bounding box center [181, 135] width 288 height 178
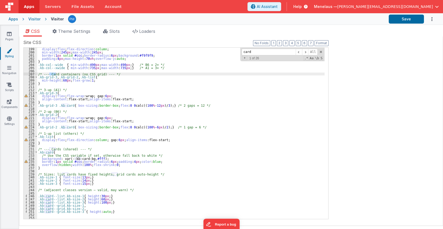
scroll to position [664, 0]
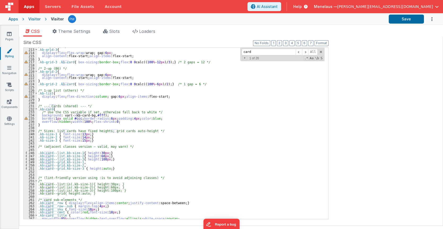
type input "card"
click at [93, 153] on div "/* 3-up (A1) */ .kb-grid-3 { display : flex ; flex-wrap :wrap; gap: 6 px ; alig…" at bounding box center [181, 134] width 288 height 178
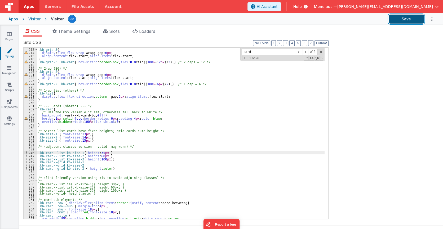
click at [407, 17] on button "Save" at bounding box center [406, 19] width 35 height 9
